Goal: Information Seeking & Learning: Learn about a topic

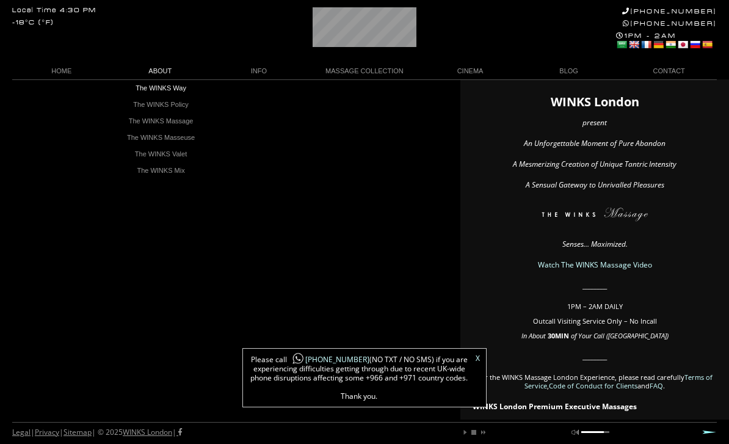
click at [143, 85] on link "The WINKS Way" at bounding box center [161, 88] width 104 height 16
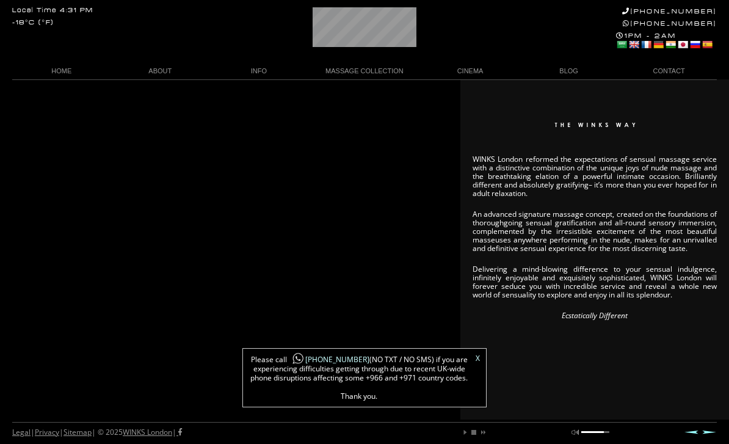
click at [476, 361] on link "X" at bounding box center [477, 358] width 4 height 7
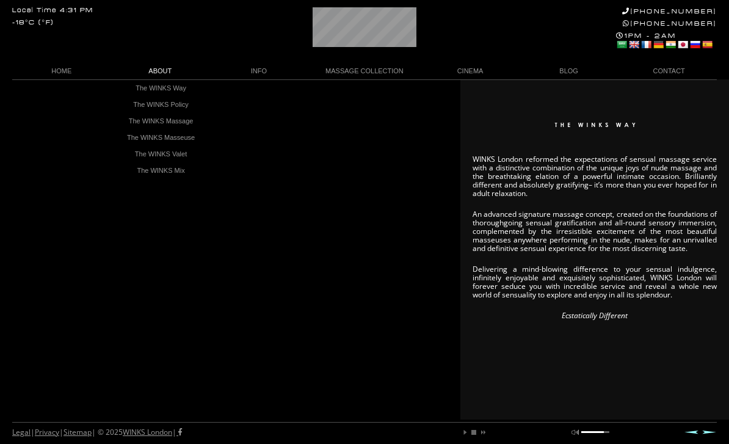
click at [148, 102] on link "The WINKS Policy" at bounding box center [161, 104] width 104 height 16
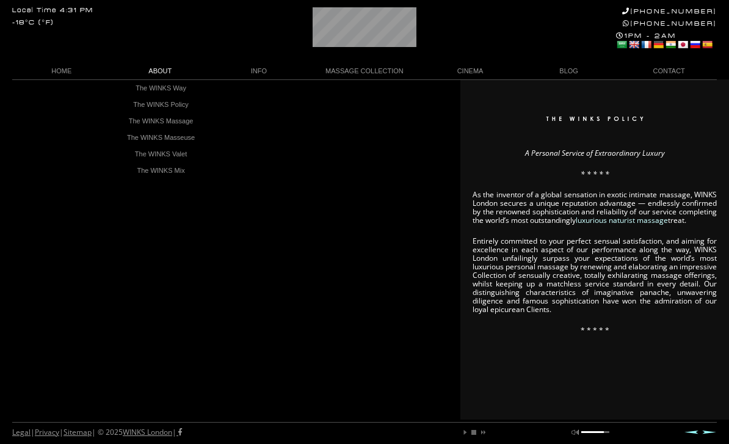
click at [134, 117] on link "The WINKS Massage" at bounding box center [161, 121] width 104 height 16
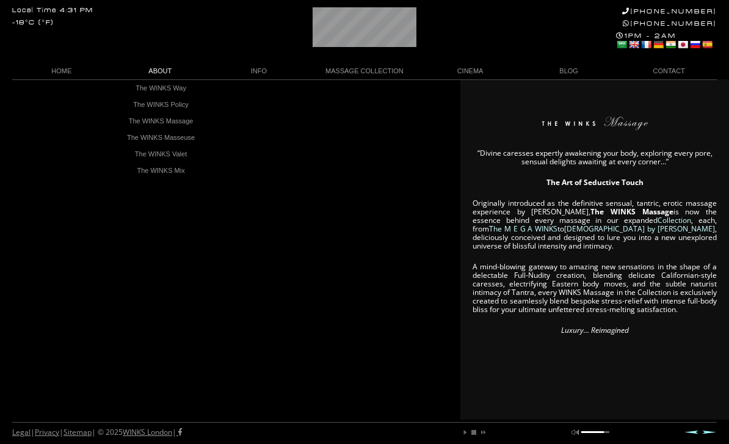
click at [145, 136] on link "The WINKS Masseuse" at bounding box center [161, 137] width 104 height 16
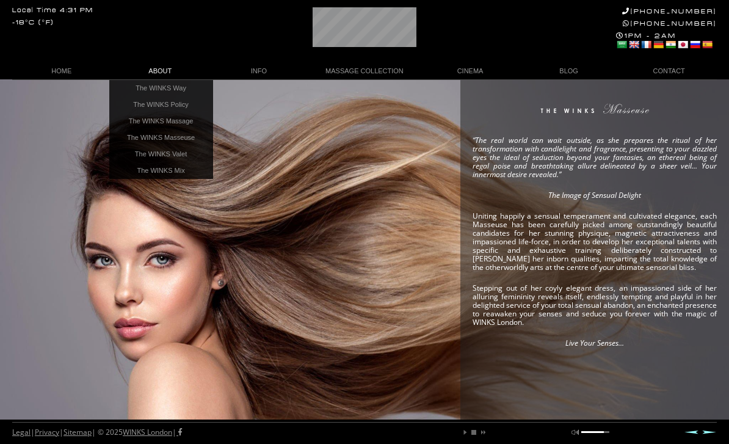
click at [86, 92] on div "“The real world can wait outside, as she prepares the ritual of her transformat…" at bounding box center [364, 249] width 729 height 340
click at [140, 151] on link "The WINKS Valet" at bounding box center [161, 154] width 104 height 16
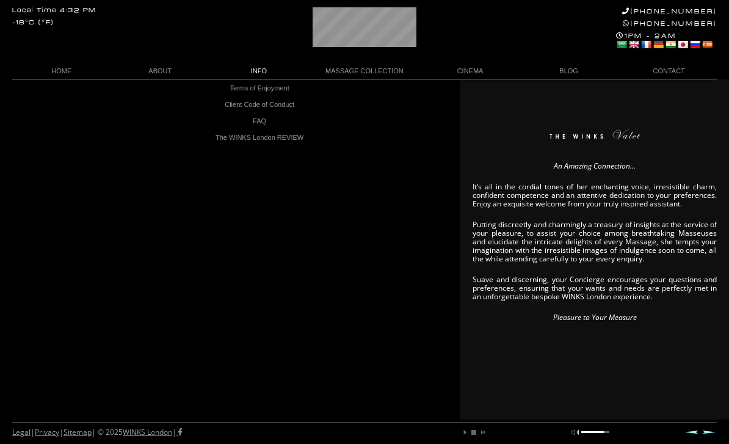
click at [223, 87] on link "Terms of Enjoyment" at bounding box center [260, 88] width 104 height 16
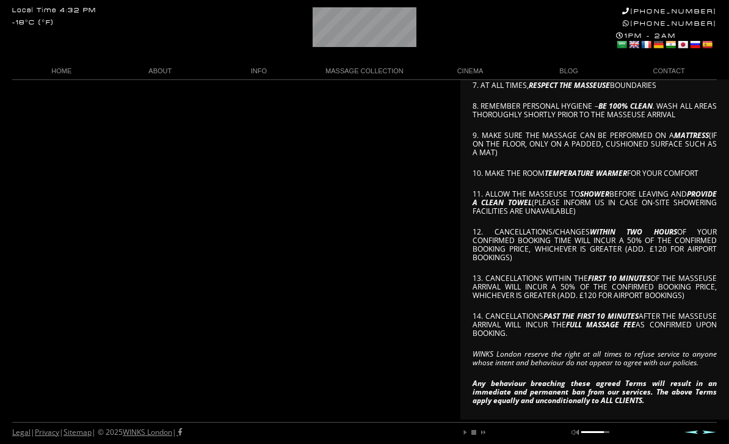
scroll to position [378, 0]
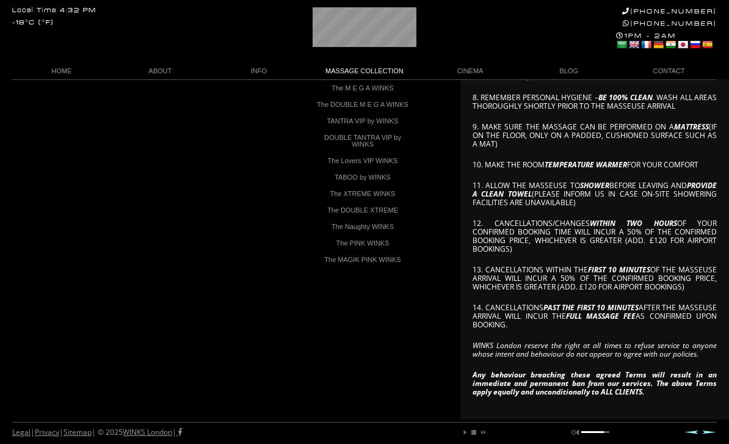
click at [331, 90] on link "The M E G A WINKS" at bounding box center [363, 88] width 104 height 16
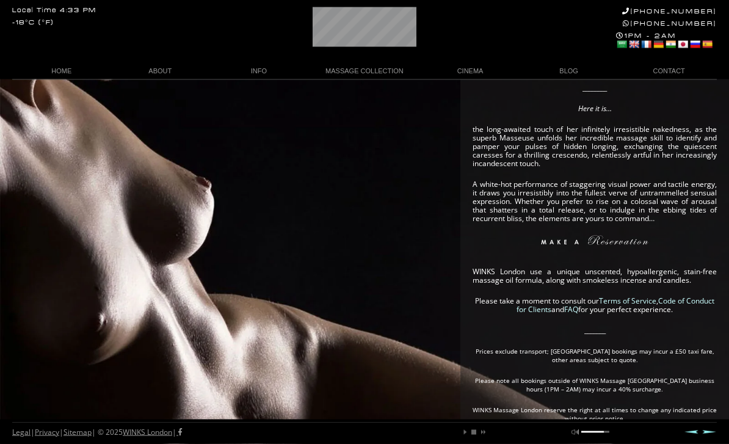
scroll to position [311, 0]
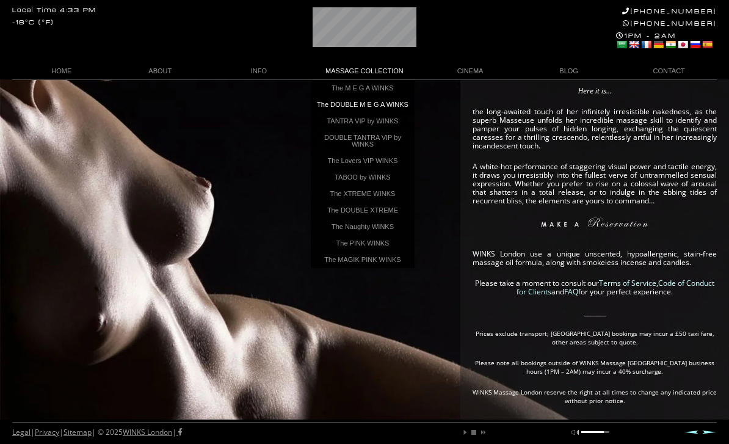
click at [330, 107] on link "The DOUBLE M E G A WINKS" at bounding box center [363, 104] width 104 height 16
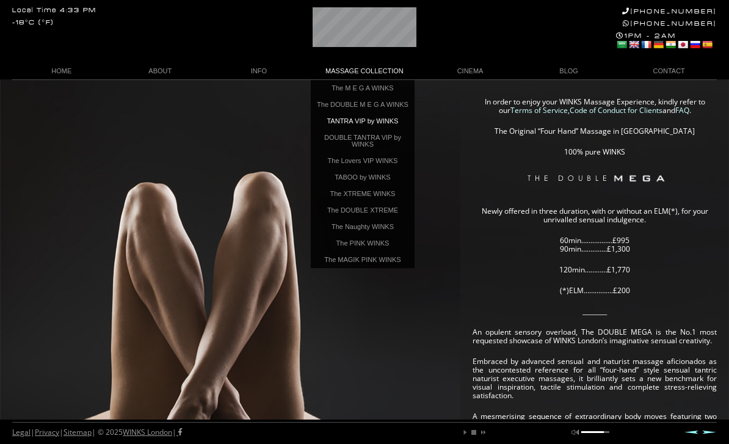
click at [335, 125] on link "TANTRA VIP by WINKS" at bounding box center [363, 121] width 104 height 16
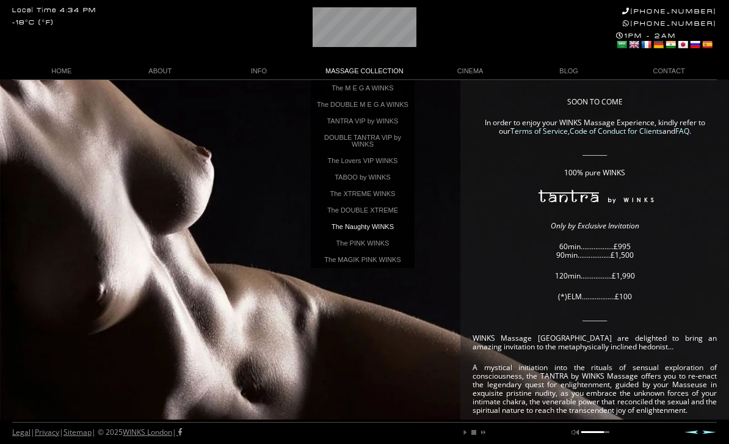
click at [335, 231] on link "The Naughty WINKS" at bounding box center [363, 226] width 104 height 16
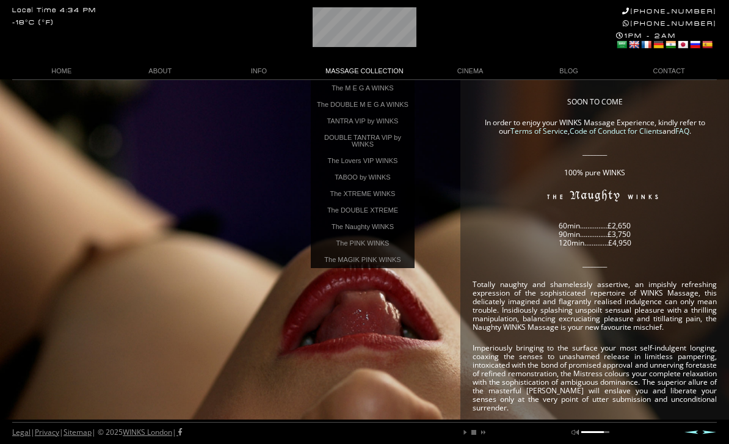
click at [328, 268] on link "The MAGIK PINK WINKS" at bounding box center [363, 259] width 104 height 16
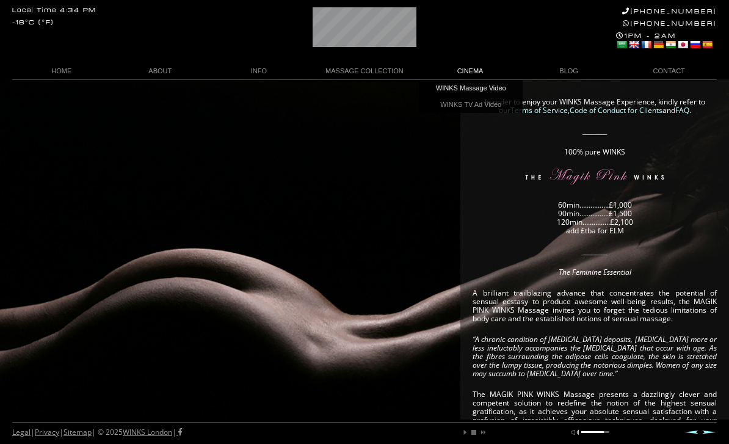
click at [439, 95] on link "WINKS Massage Video" at bounding box center [471, 88] width 104 height 16
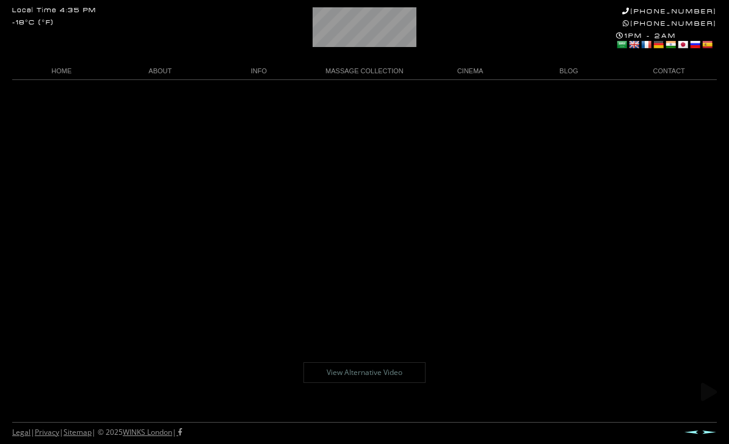
click at [267, 190] on body "Local Time 4:35 PM -18°C (°F) +44 (0)20 7118 7118 +44 788 959 8888 1PM - 2AM Se…" at bounding box center [364, 261] width 729 height 364
click at [337, 198] on body "Local Time 4:35 PM -18°C (°F) +44 (0)20 7118 7118 +44 788 959 8888 1PM - 2AM Se…" at bounding box center [364, 261] width 729 height 364
click at [315, 198] on body "Local Time 4:35 PM -18°C (°F) +44 (0)20 7118 7118 +44 788 959 8888 1PM - 2AM Se…" at bounding box center [364, 261] width 729 height 364
click at [333, 374] on link "View Alternative Video" at bounding box center [364, 372] width 122 height 21
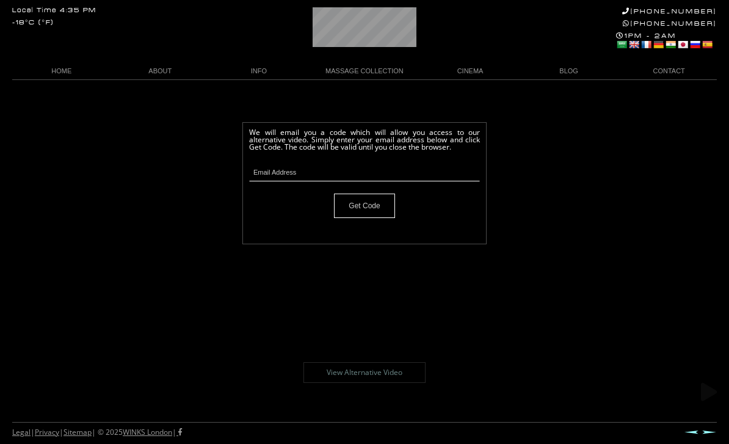
click at [206, 197] on body "Local Time 4:35 PM -18°C (°F) +44 (0)20 7118 7118 +44 788 959 8888 1PM - 2AM Se…" at bounding box center [364, 261] width 729 height 364
click at [287, 287] on body "Local Time 4:35 PM -18°C (°F) +44 (0)20 7118 7118 +44 788 959 8888 1PM - 2AM Se…" at bounding box center [364, 261] width 729 height 364
click at [262, 293] on body "Local Time 4:35 PM -18°C (°F) +44 (0)20 7118 7118 +44 788 959 8888 1PM - 2AM Se…" at bounding box center [364, 261] width 729 height 364
